Goal: Task Accomplishment & Management: Use online tool/utility

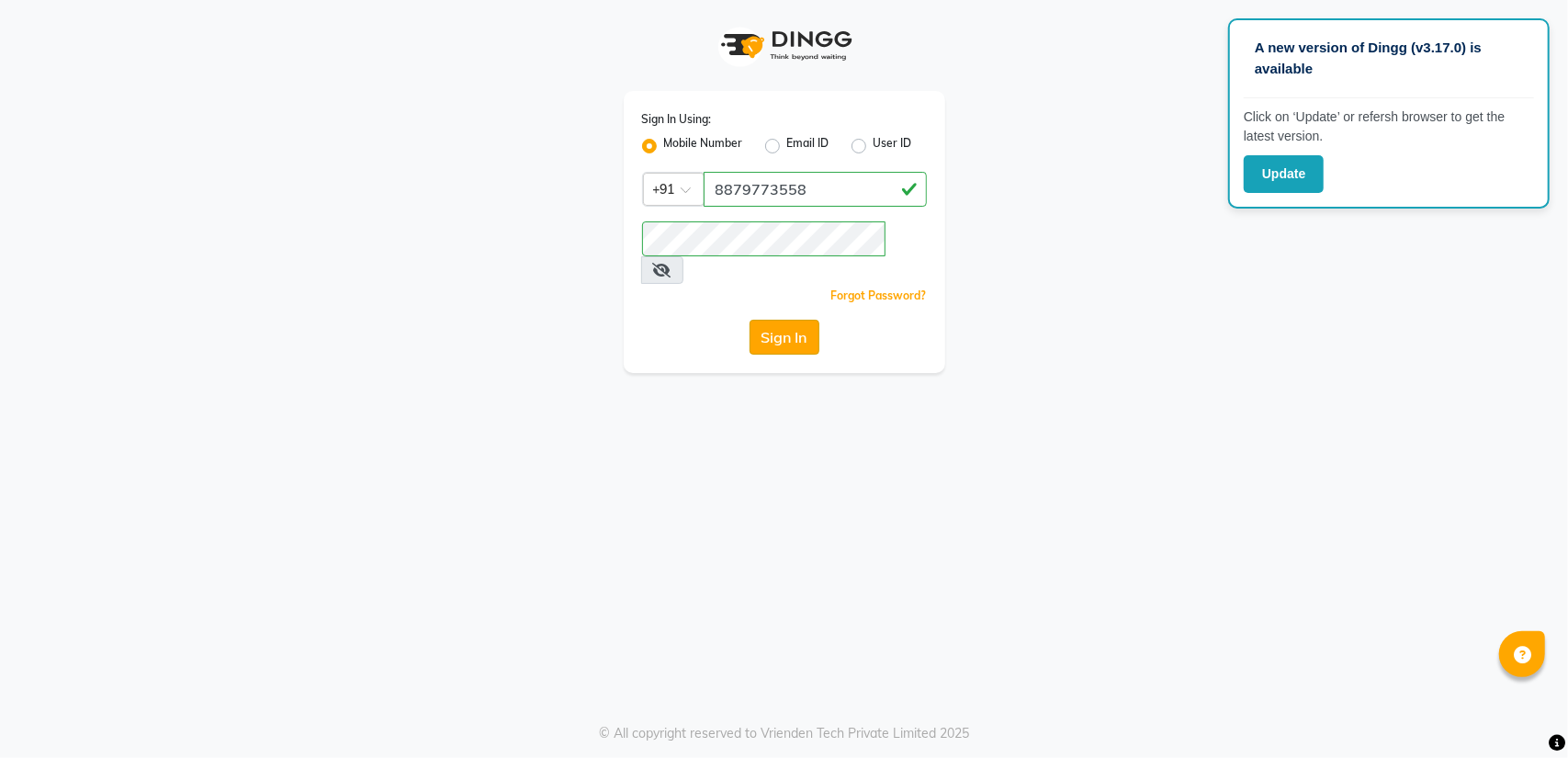
click at [784, 319] on button "Sign In" at bounding box center [784, 336] width 70 height 35
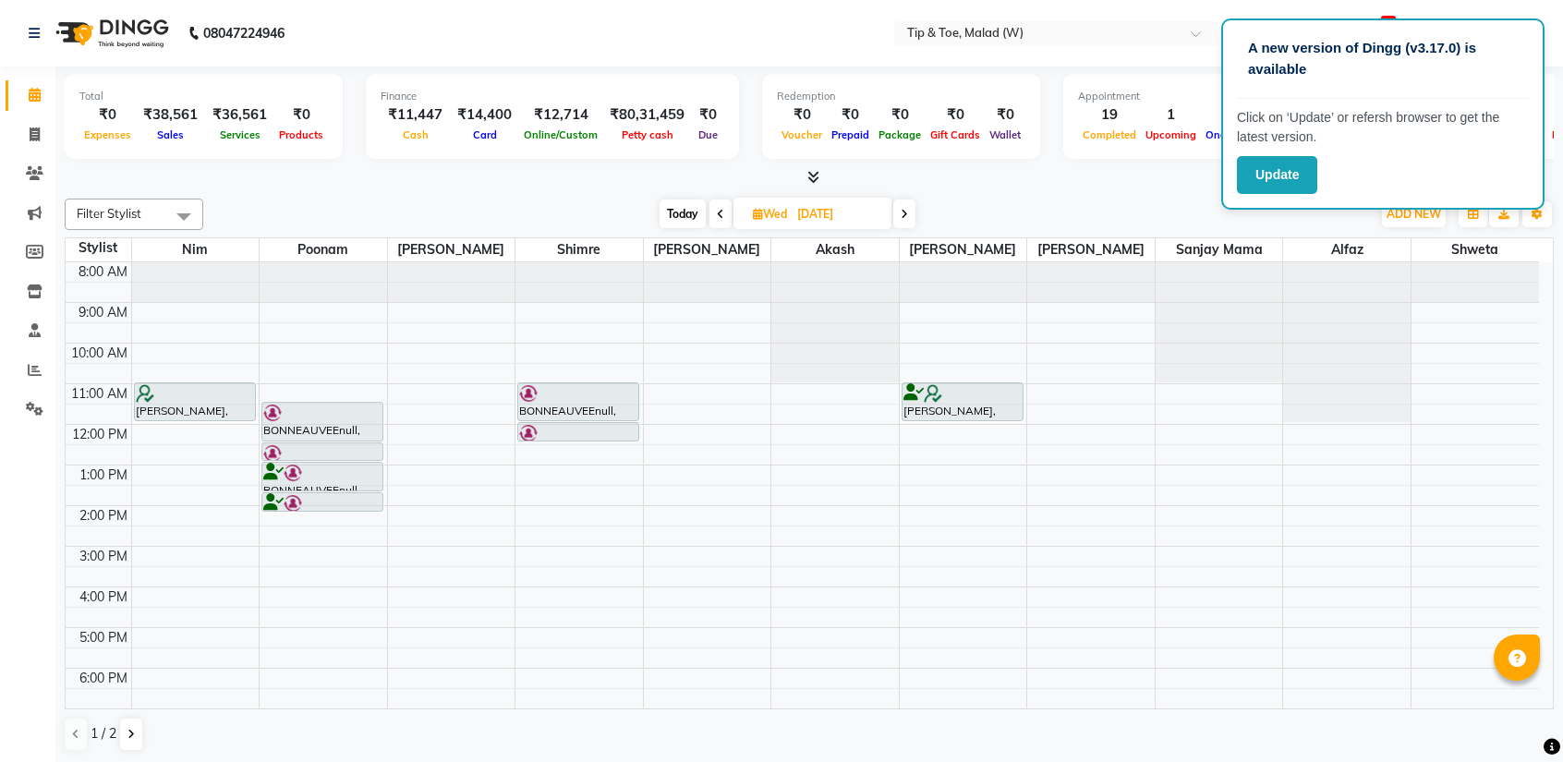
click at [671, 213] on span "Today" at bounding box center [683, 214] width 46 height 29
type input "[DATE]"
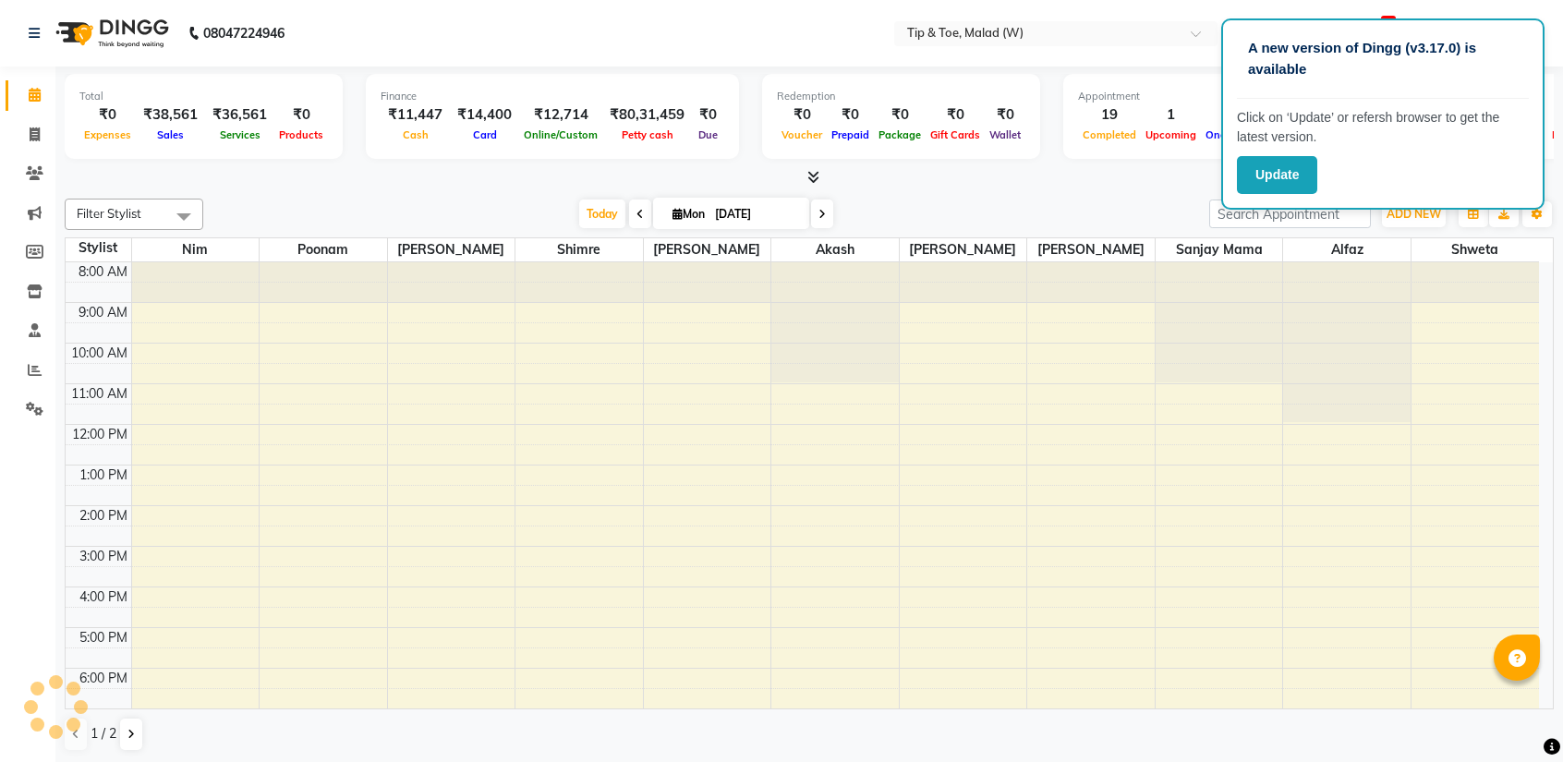
scroll to position [73, 0]
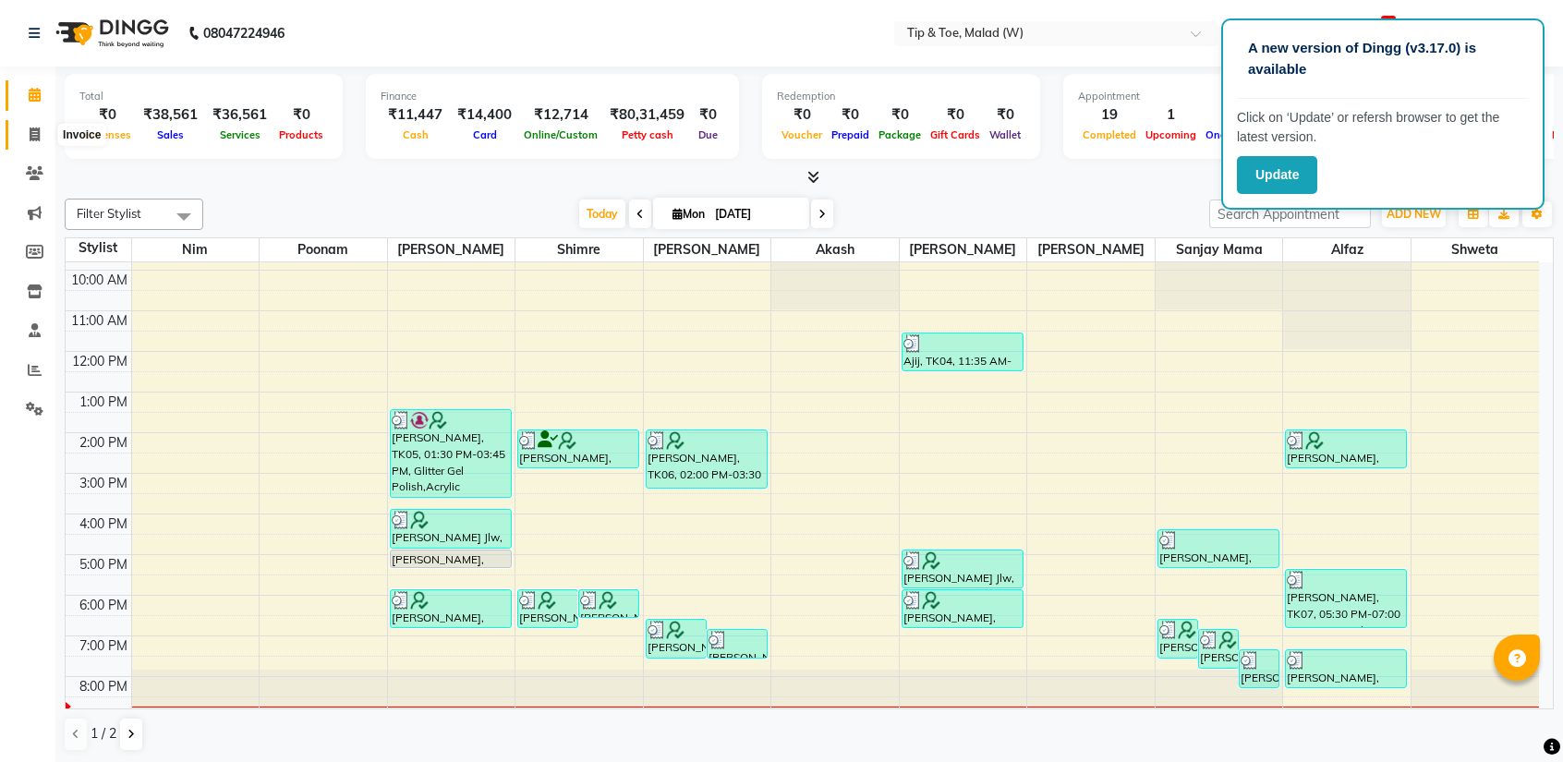
click at [23, 139] on span at bounding box center [34, 135] width 32 height 21
select select "5930"
select select "service"
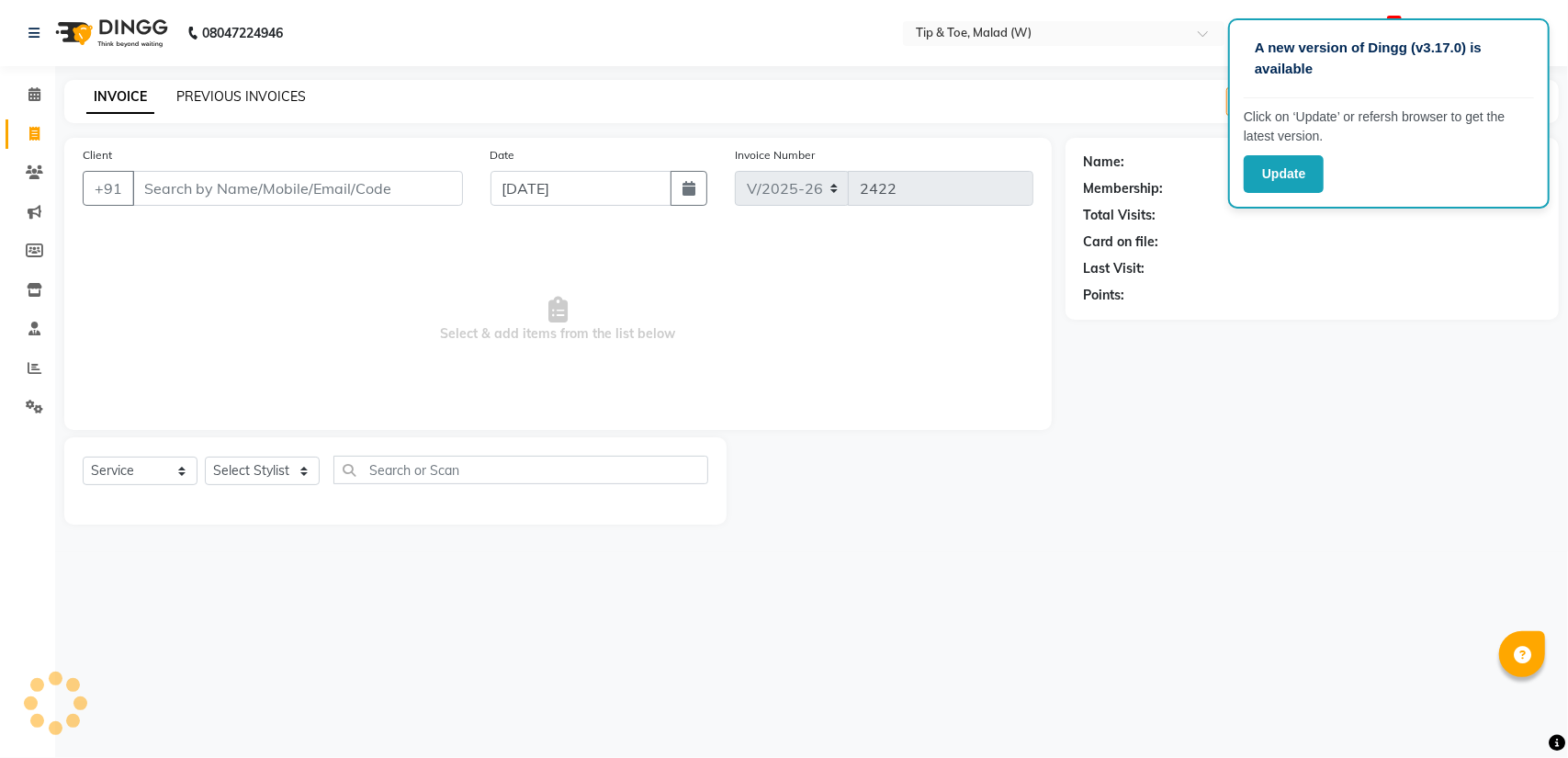
click at [258, 102] on link "PREVIOUS INVOICES" at bounding box center [241, 96] width 129 height 17
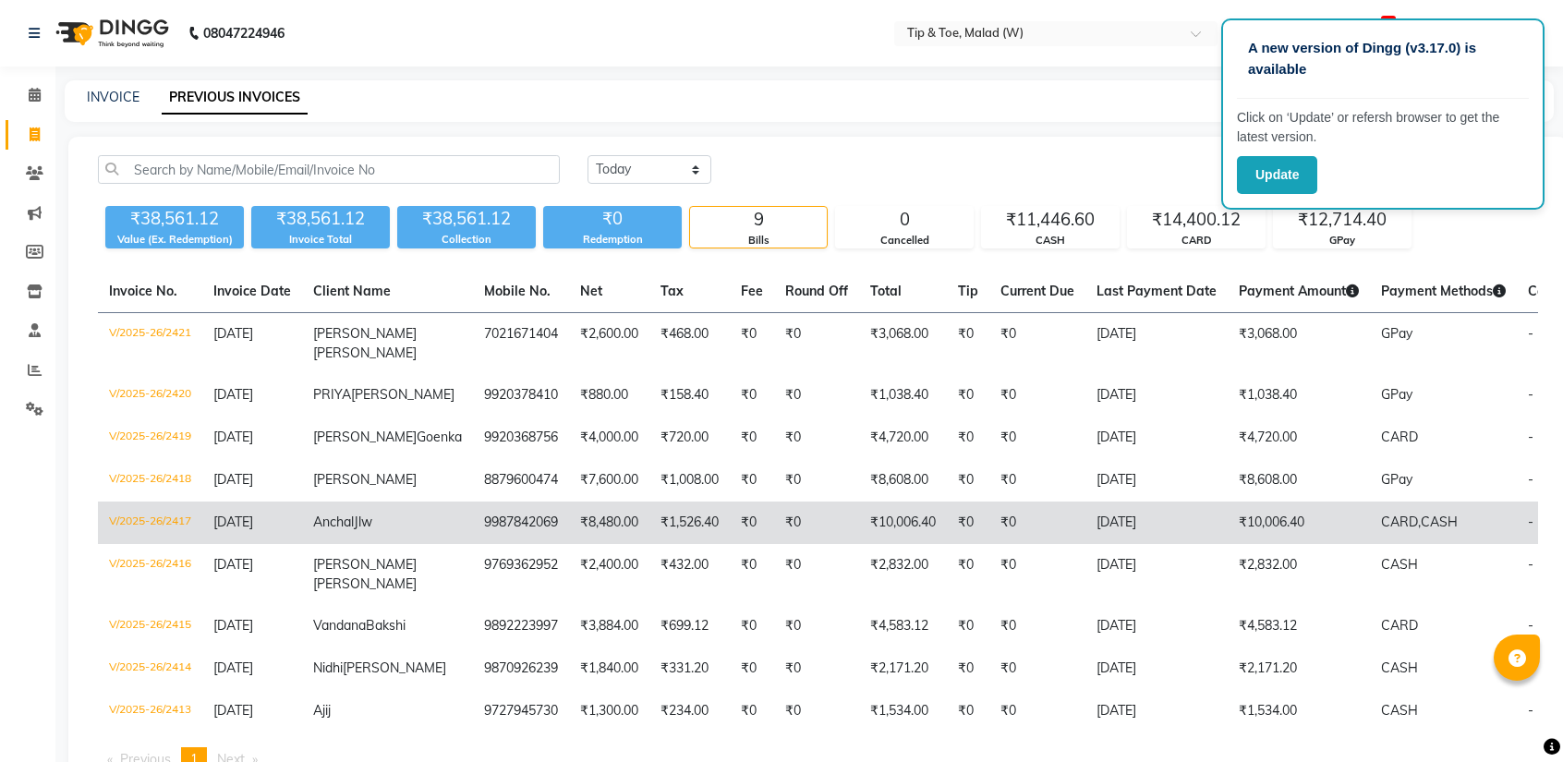
click at [263, 528] on td "[DATE]" at bounding box center [252, 523] width 100 height 42
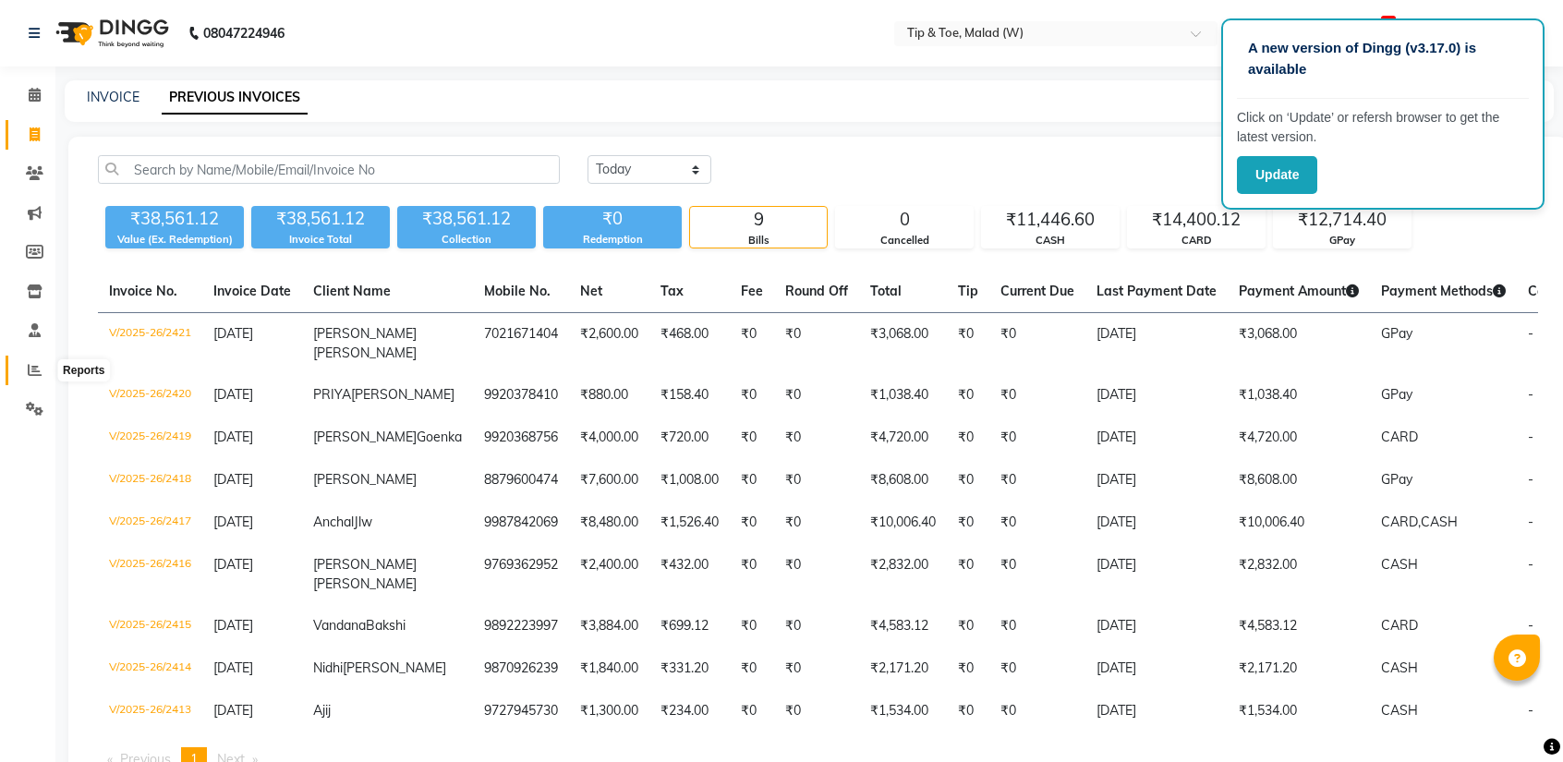
click at [25, 366] on span at bounding box center [34, 370] width 32 height 21
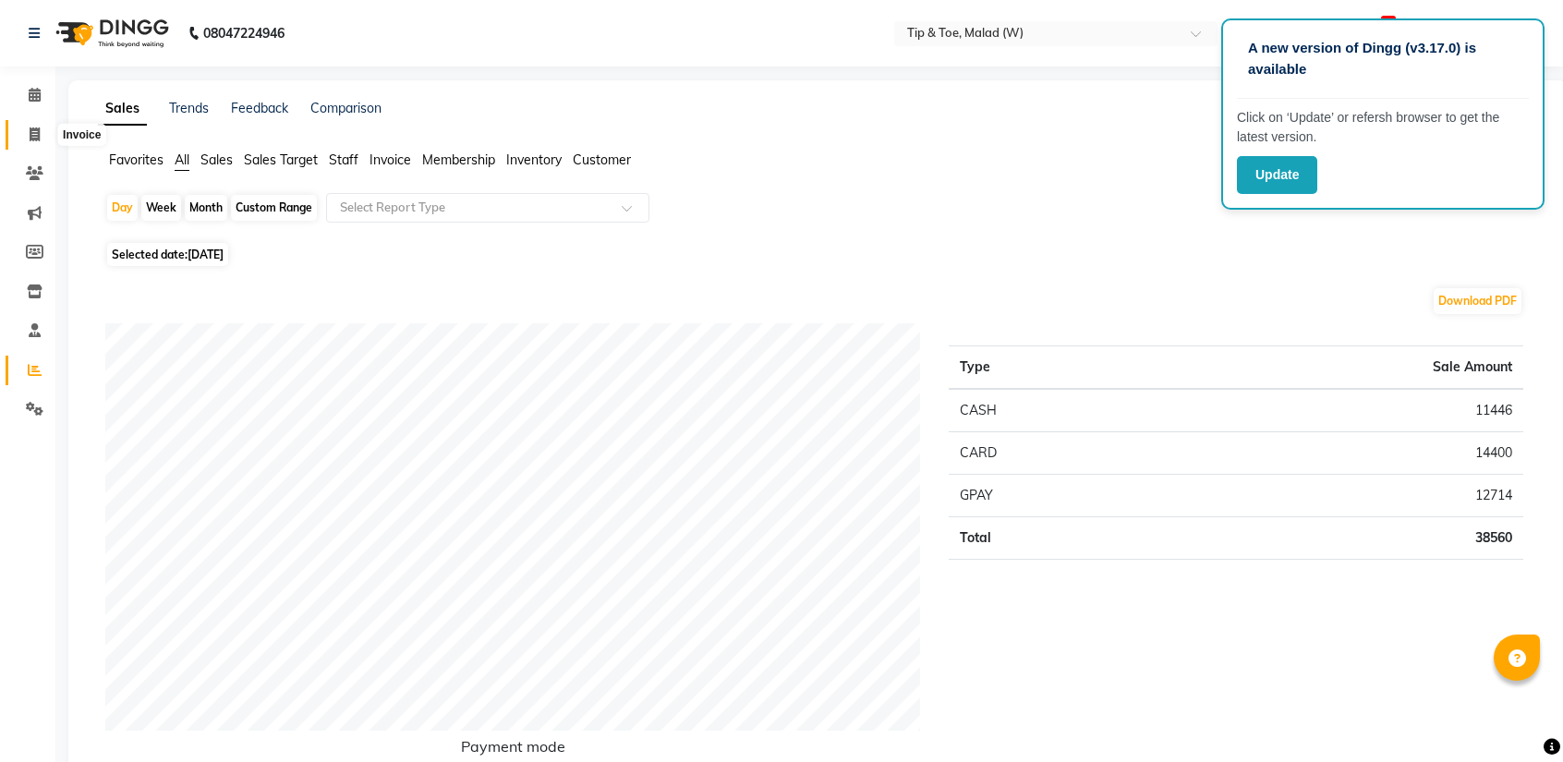
click at [42, 130] on span at bounding box center [34, 135] width 32 height 21
select select "service"
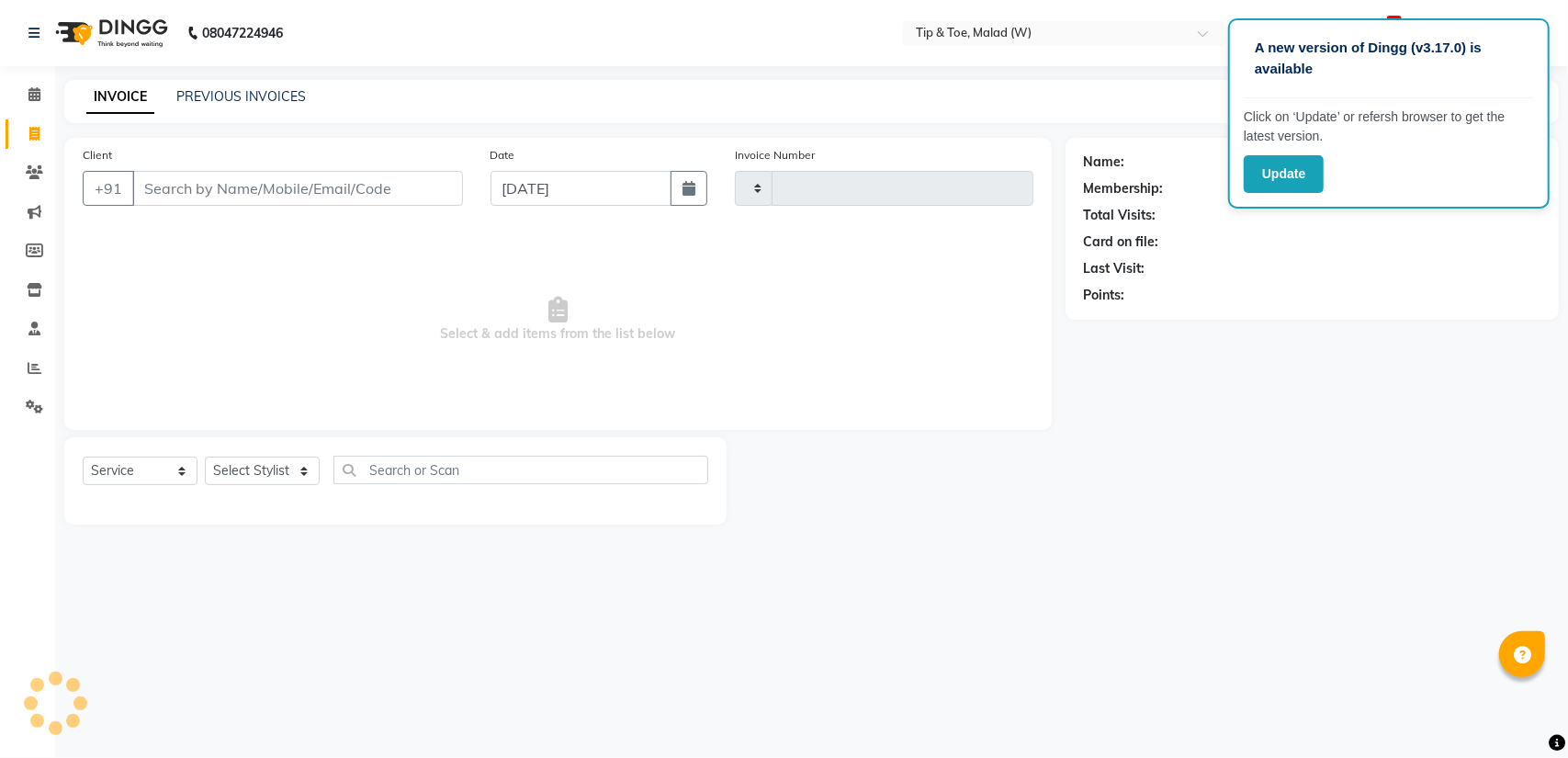
type input "2422"
select select "5930"
click at [250, 91] on link "PREVIOUS INVOICES" at bounding box center [241, 96] width 129 height 17
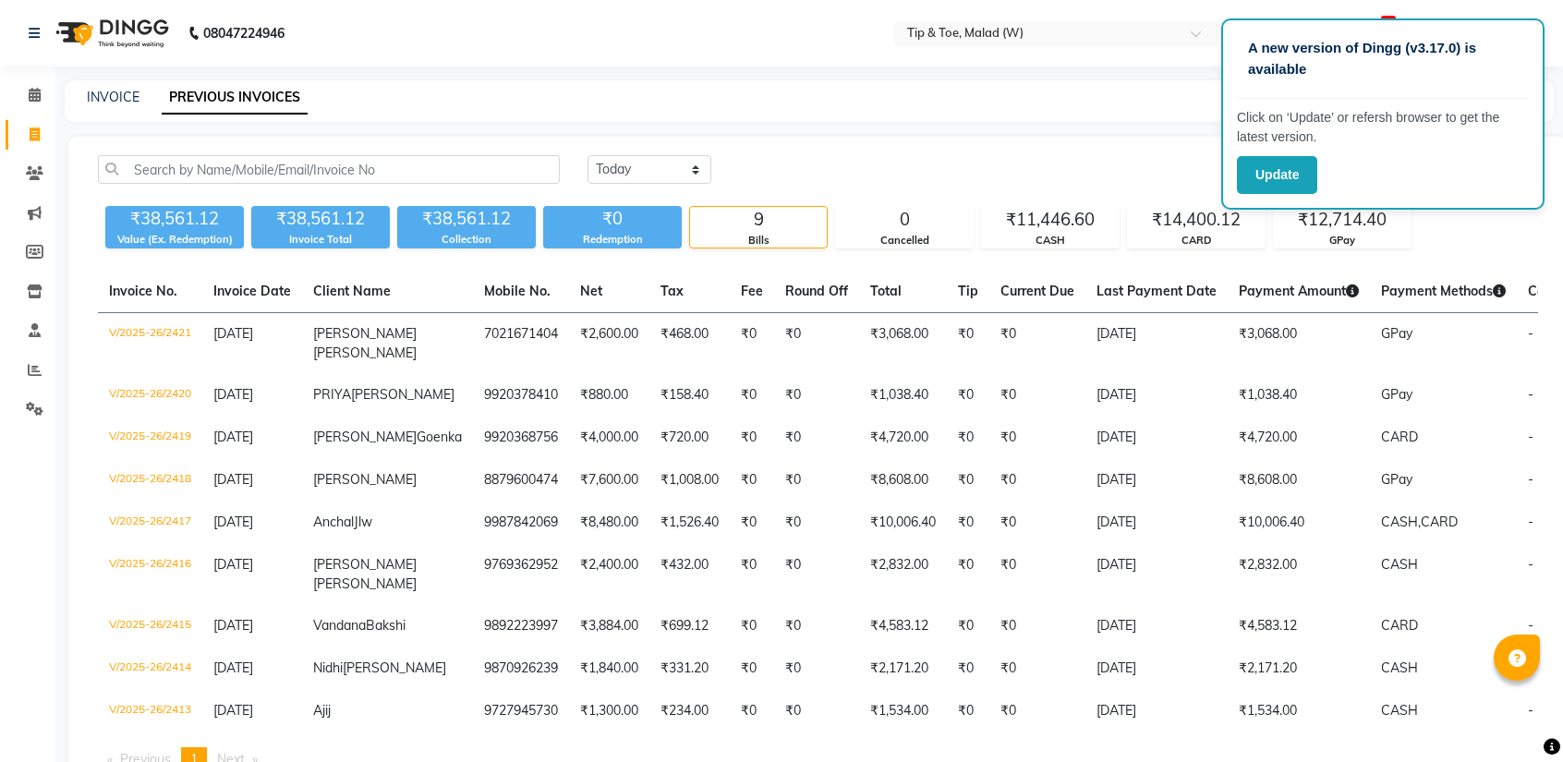
click at [1552, 688] on div "Today Yesterday Custom Range ₹38,561.12 Value (Ex. Redemption) ₹38,561.12 Invoi…" at bounding box center [817, 471] width 1499 height 669
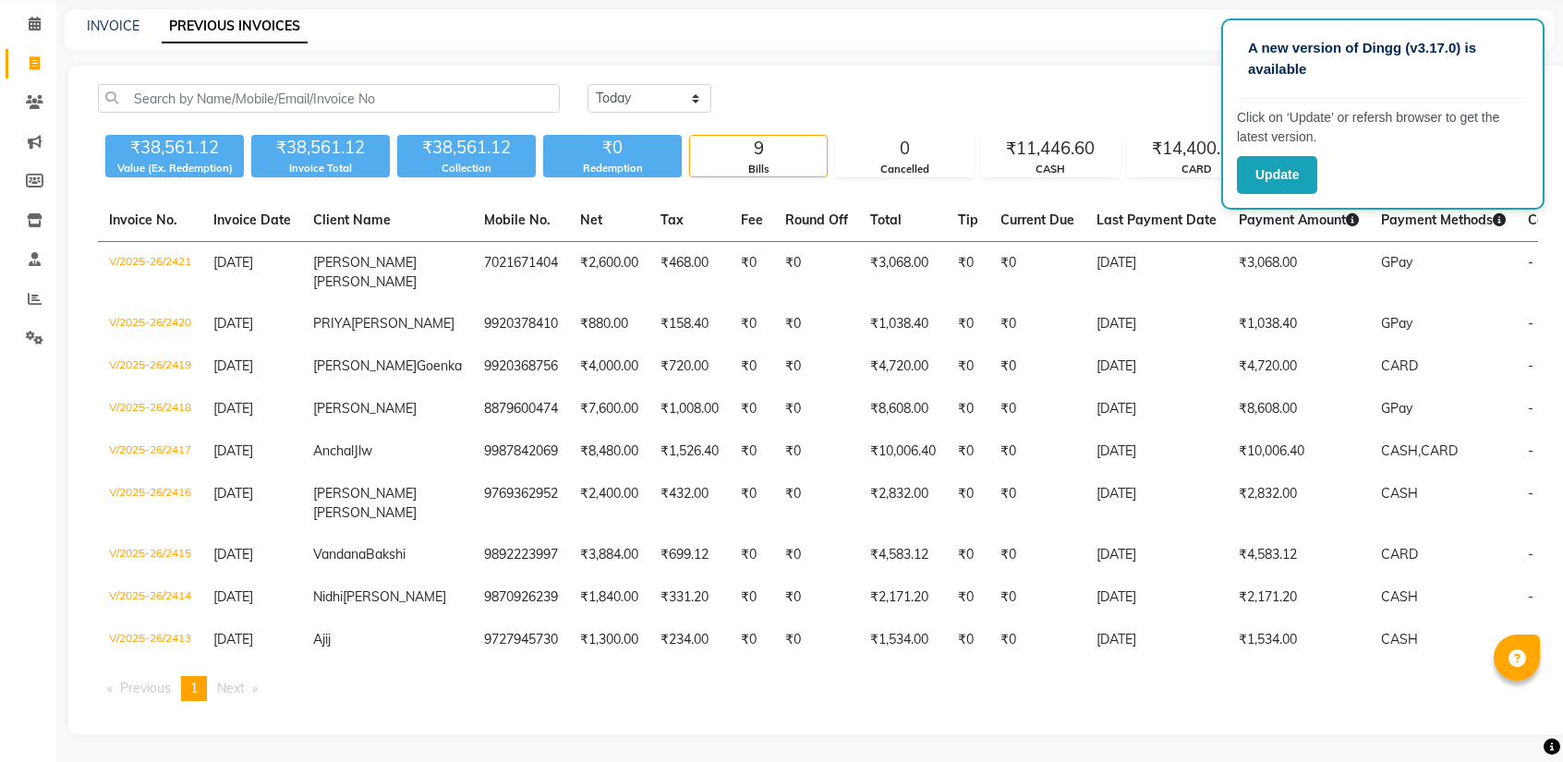
scroll to position [28, 0]
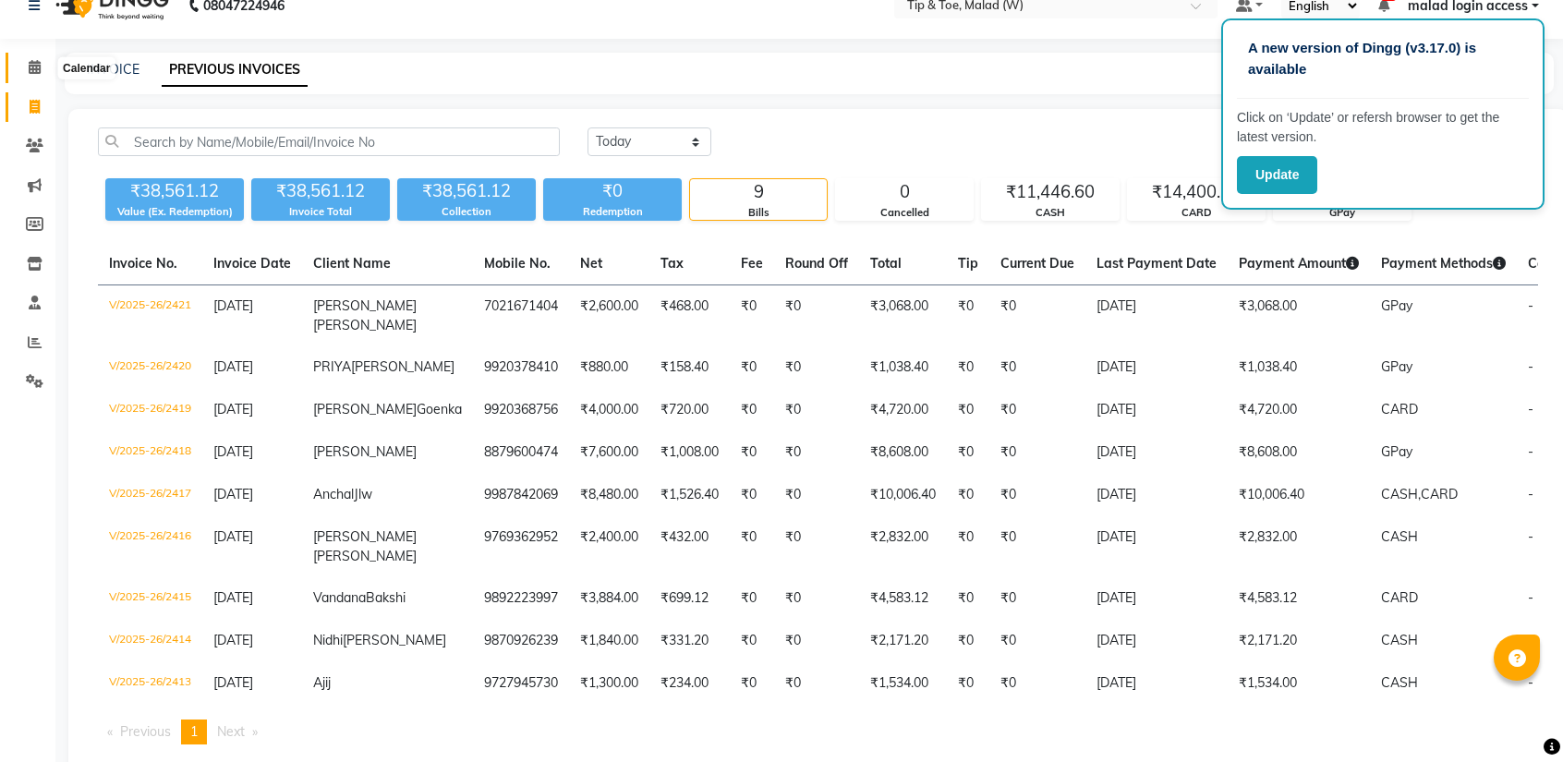
click at [36, 68] on icon at bounding box center [35, 67] width 12 height 14
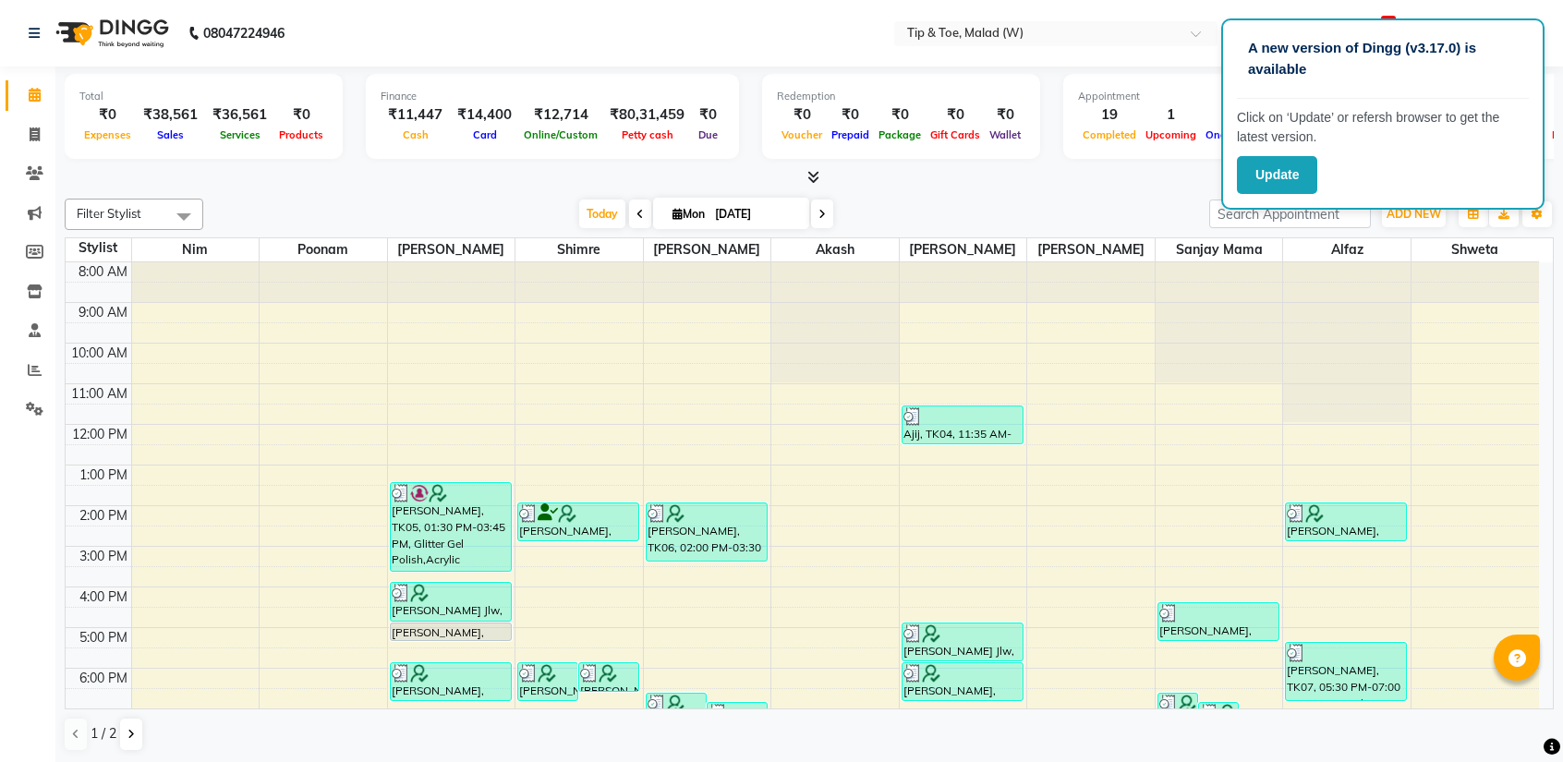
click at [819, 211] on icon at bounding box center [821, 214] width 7 height 11
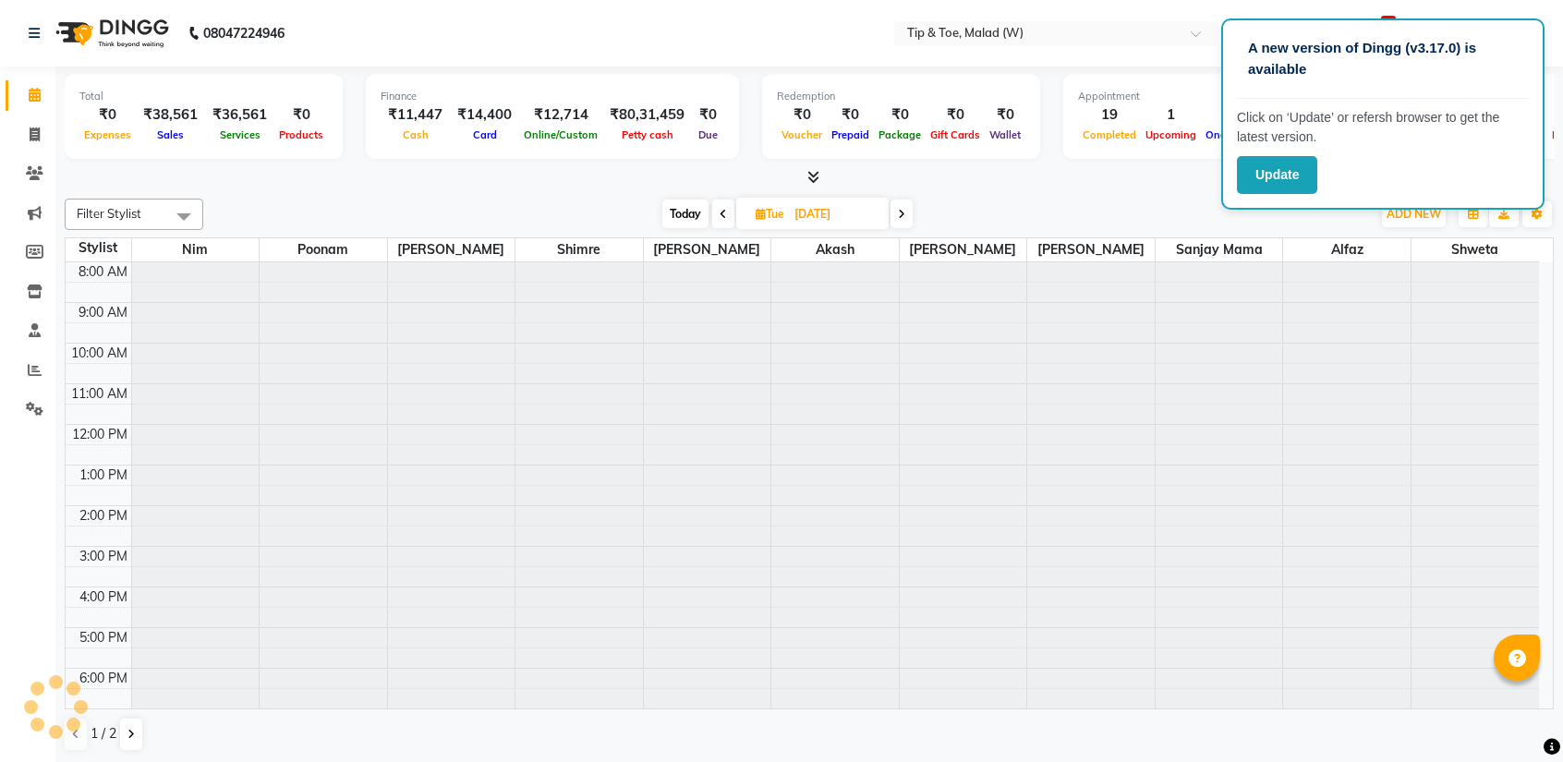
type input "02-09-2025"
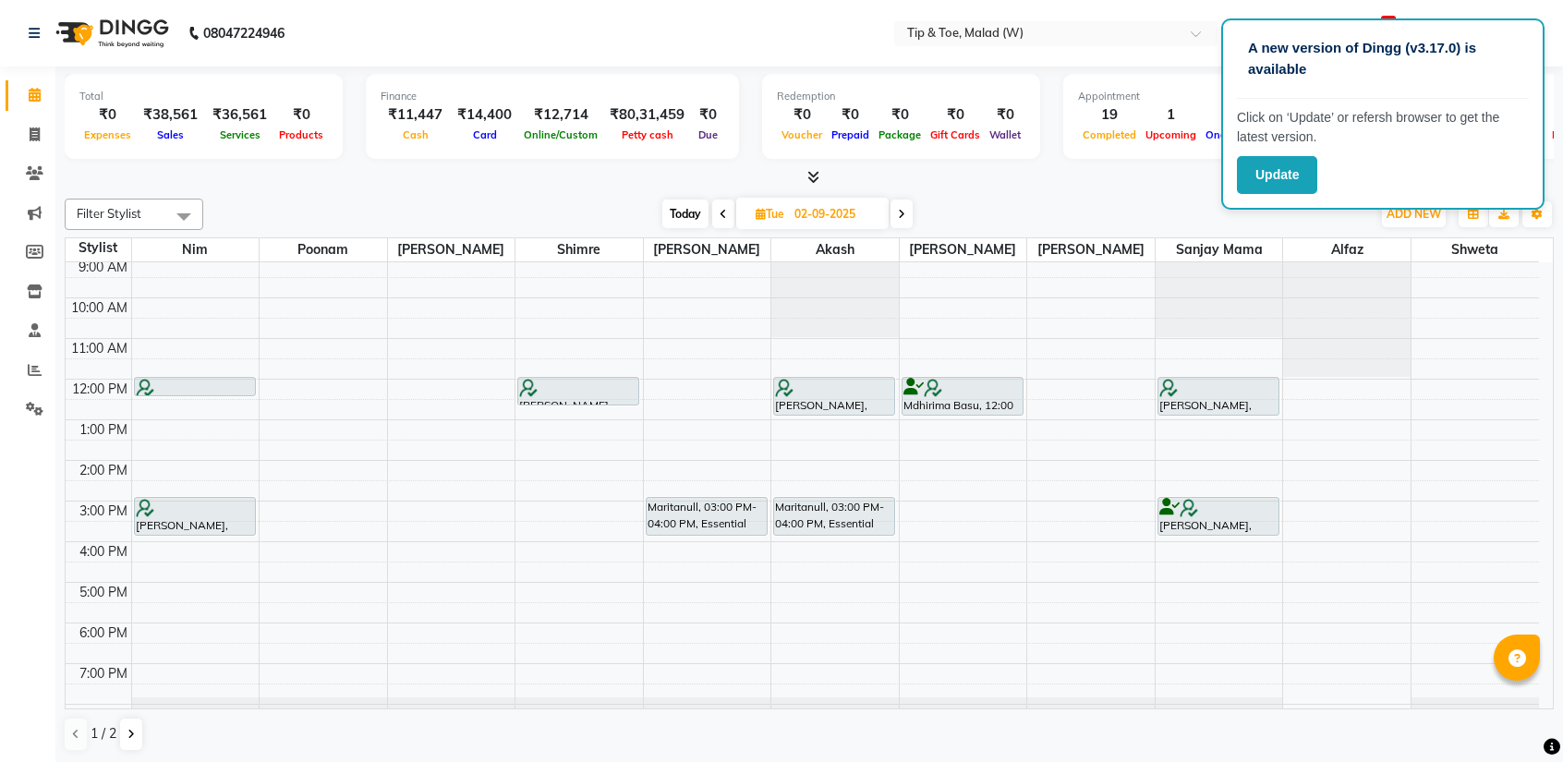
scroll to position [72, 0]
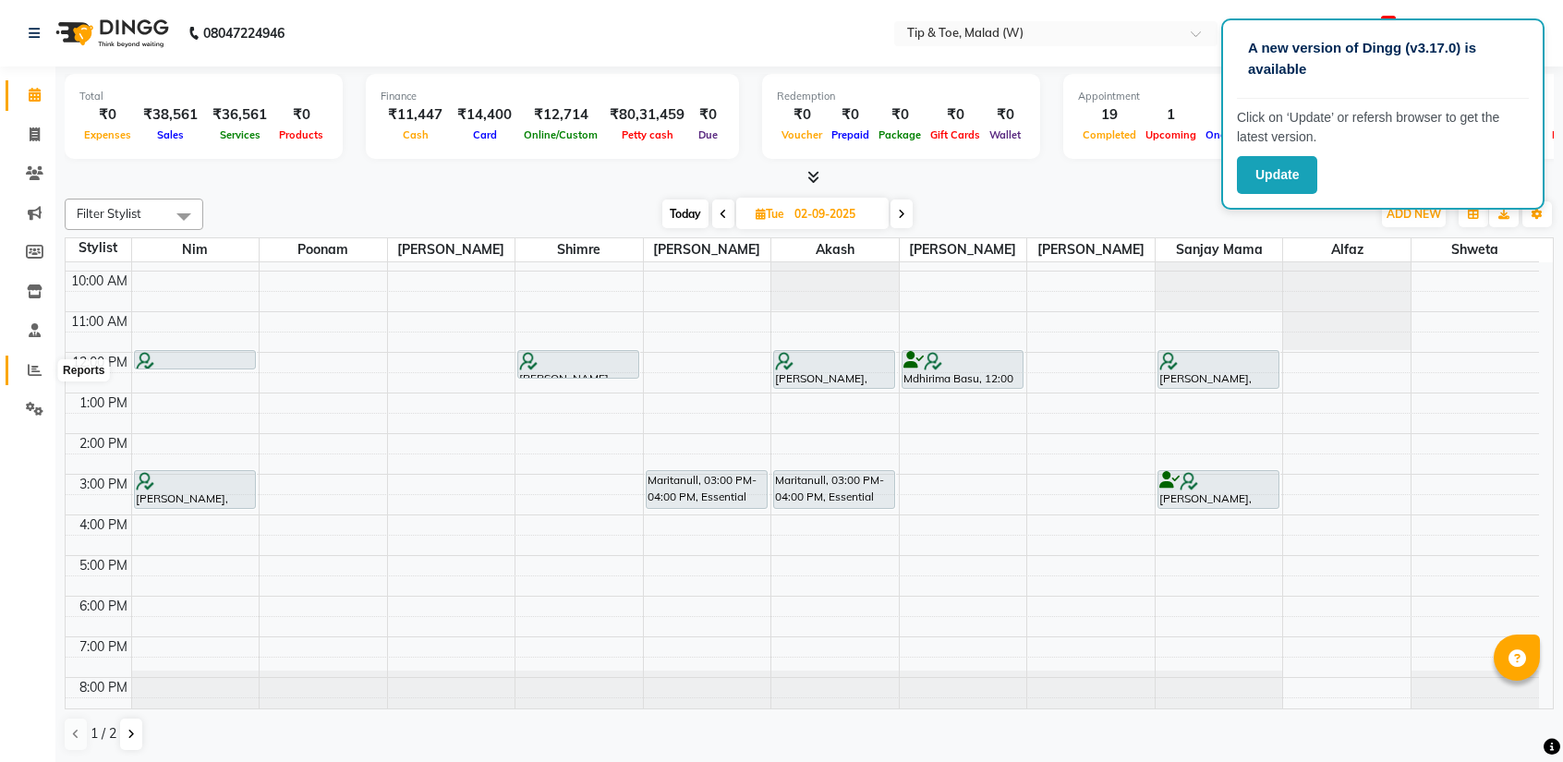
click at [33, 367] on icon at bounding box center [35, 370] width 14 height 14
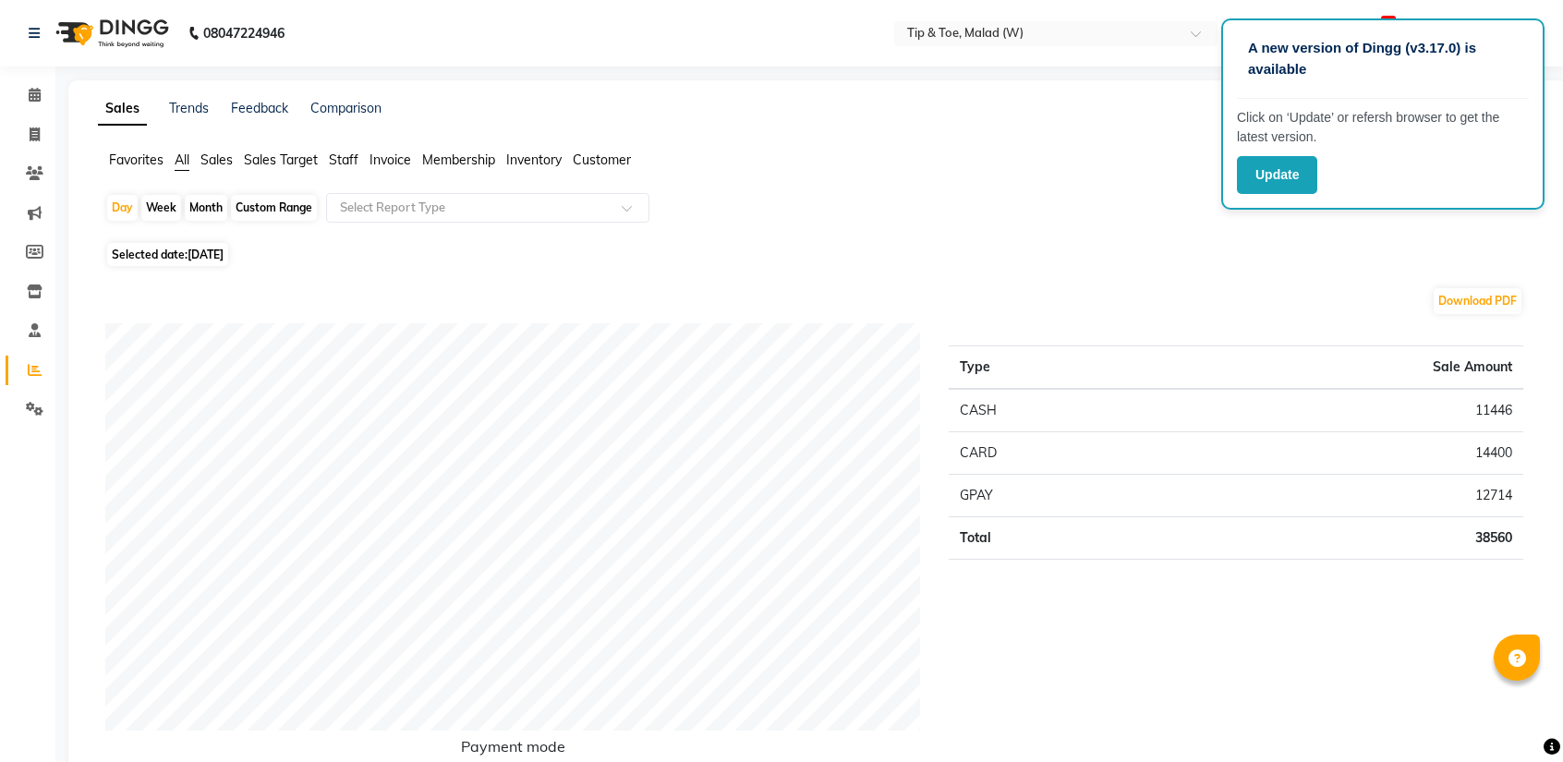
click at [362, 162] on ul "Favorites All Sales Sales Target Staff Invoice Membership Inventory Customer" at bounding box center [818, 161] width 1440 height 20
click at [342, 162] on span "Staff" at bounding box center [344, 159] width 30 height 17
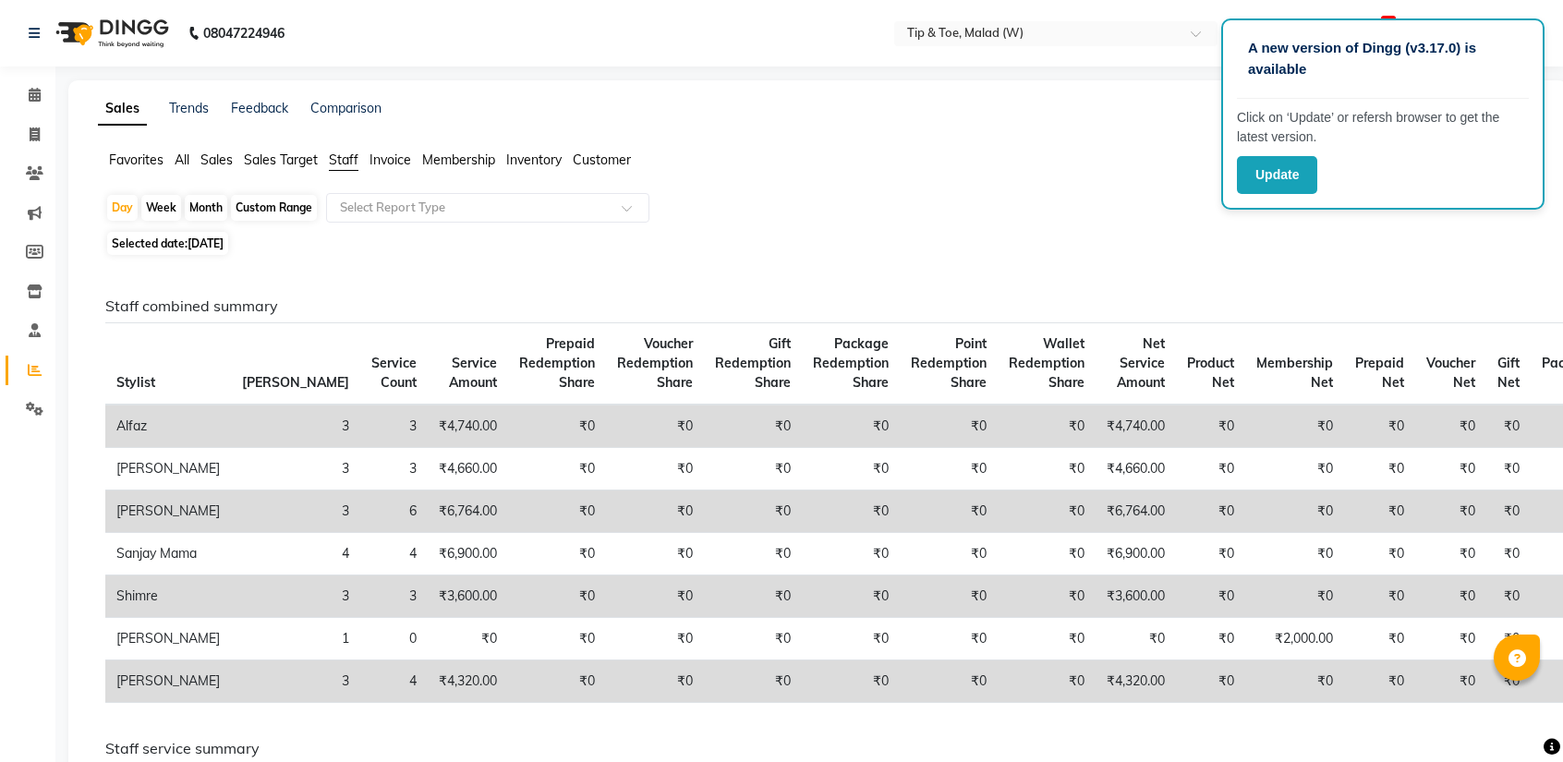
scroll to position [28, 0]
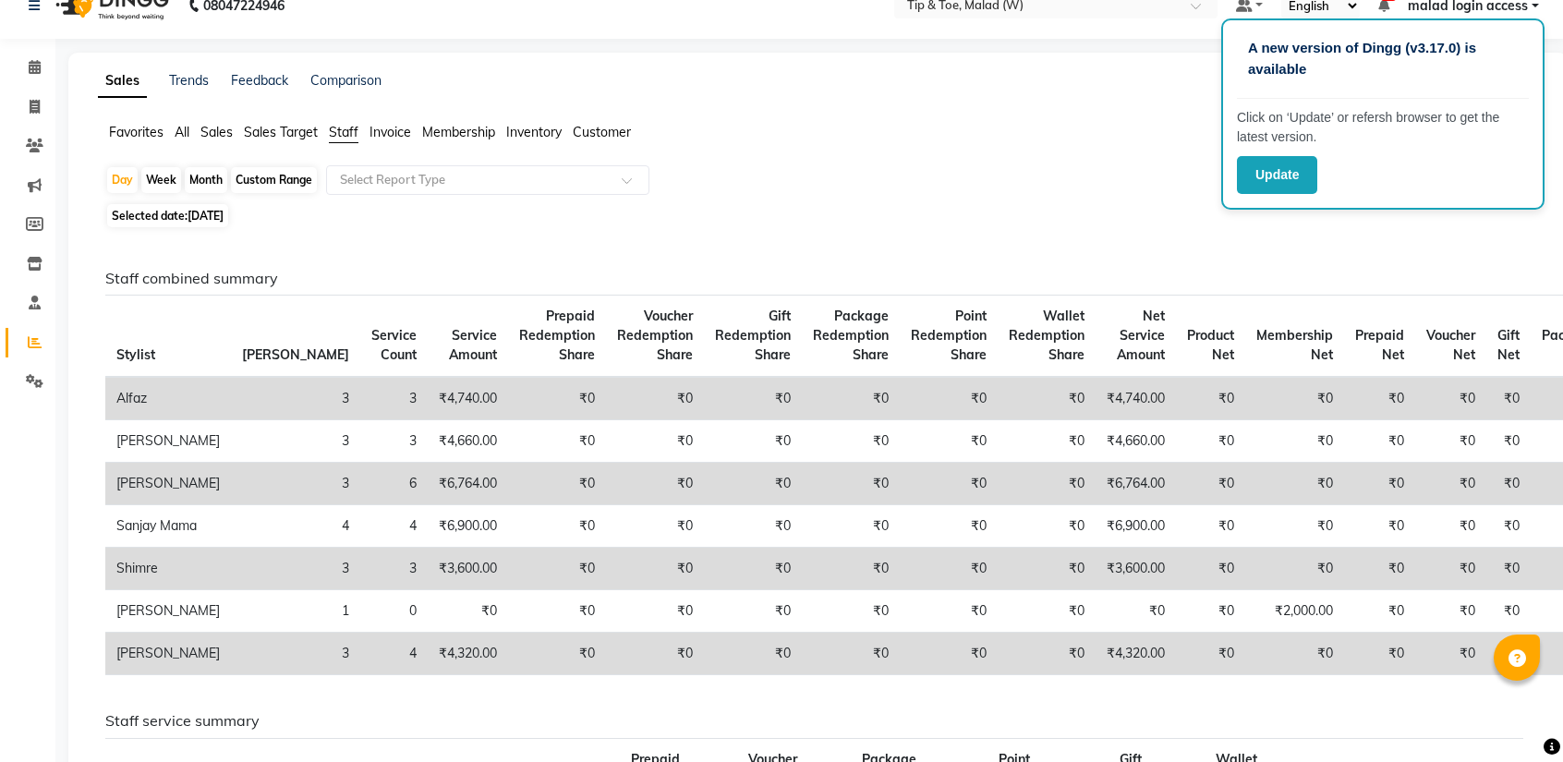
drag, startPoint x: 1559, startPoint y: 413, endPoint x: 1558, endPoint y: 443, distance: 30.5
click at [1558, 443] on div "Sales Trends Feedback Comparison Generate Report Favorites All Sales Sales Targ…" at bounding box center [817, 777] width 1499 height 1448
